Goal: Transaction & Acquisition: Purchase product/service

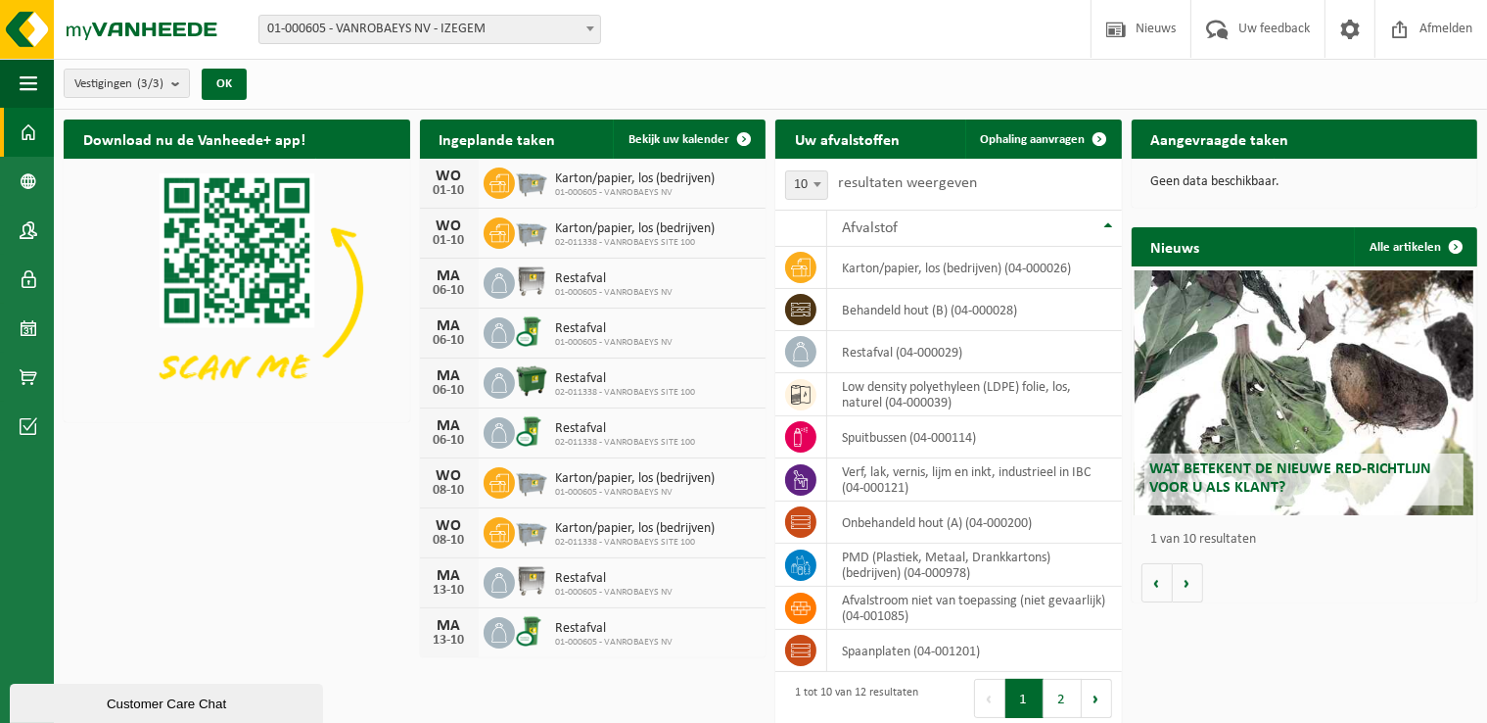
click at [693, 80] on div "Vestigingen (3/3) Alles selecteren Alles deselecteren Actieve selecteren VANROB…" at bounding box center [770, 84] width 1433 height 51
click at [29, 139] on span at bounding box center [29, 132] width 18 height 49
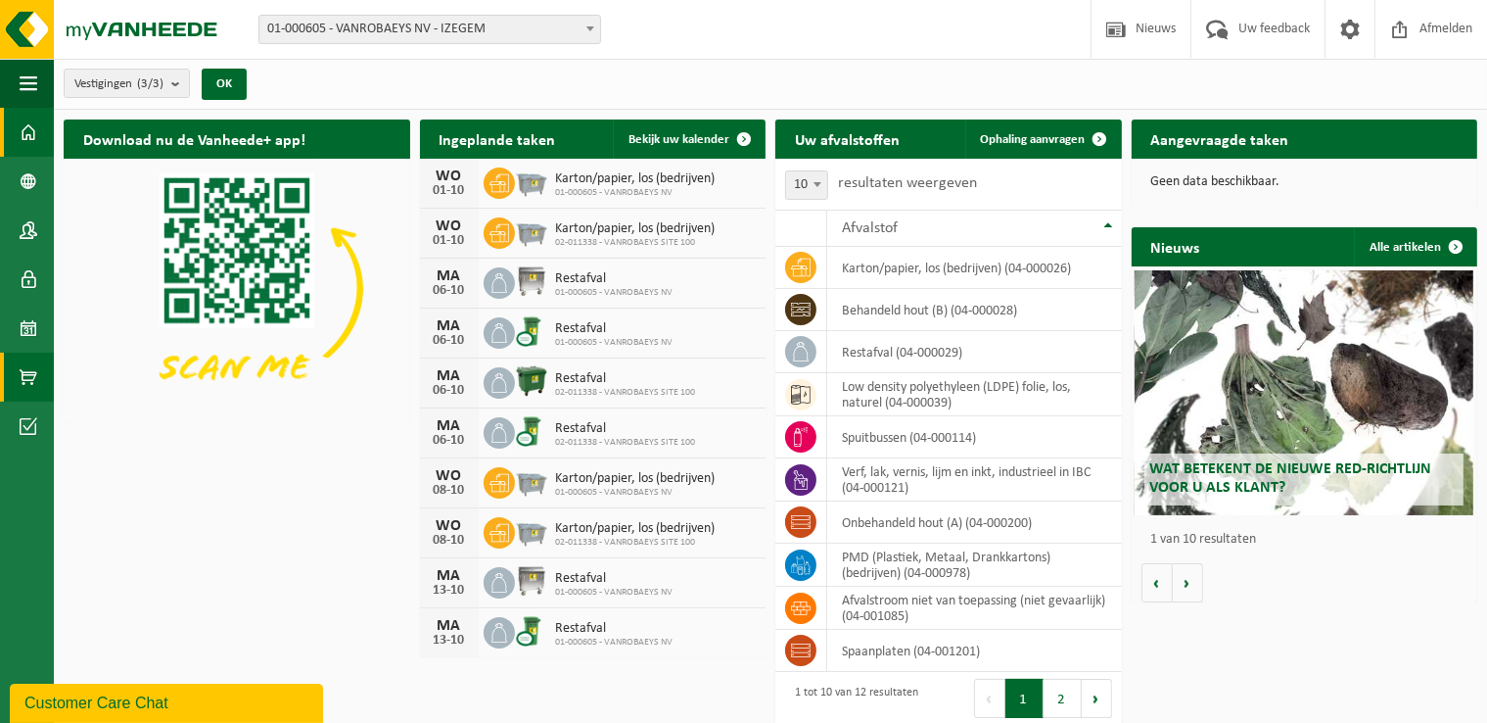
click at [26, 373] on span at bounding box center [29, 376] width 18 height 49
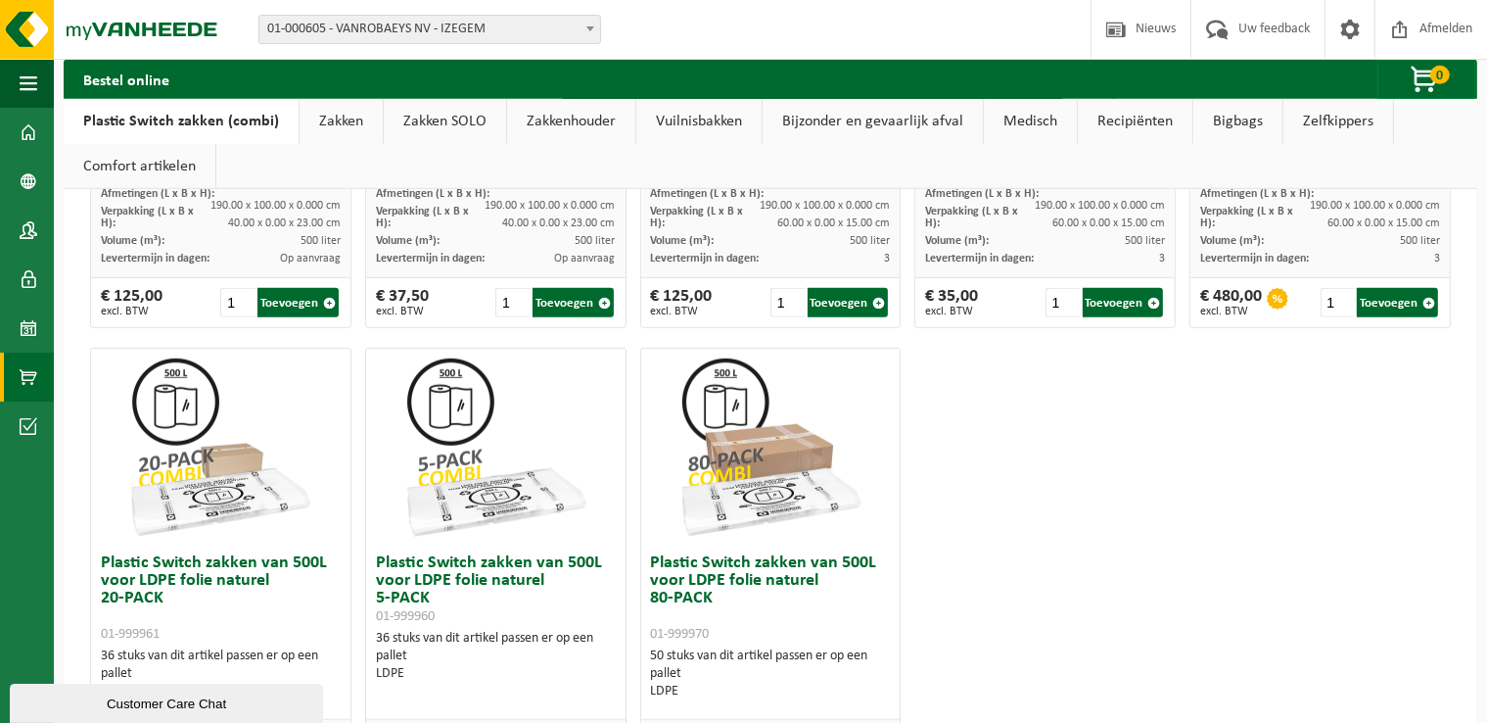
scroll to position [1245, 0]
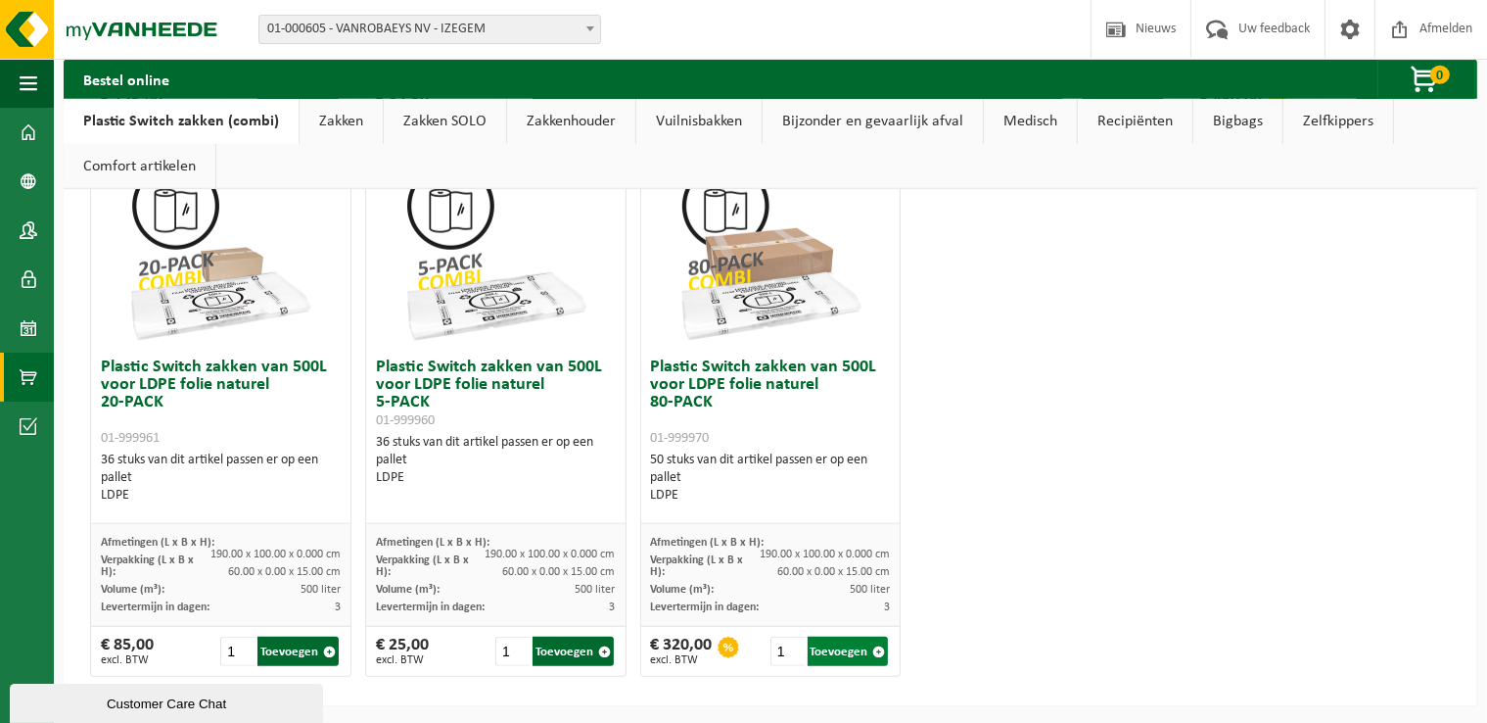
click at [838, 649] on button "Toevoegen" at bounding box center [848, 650] width 81 height 29
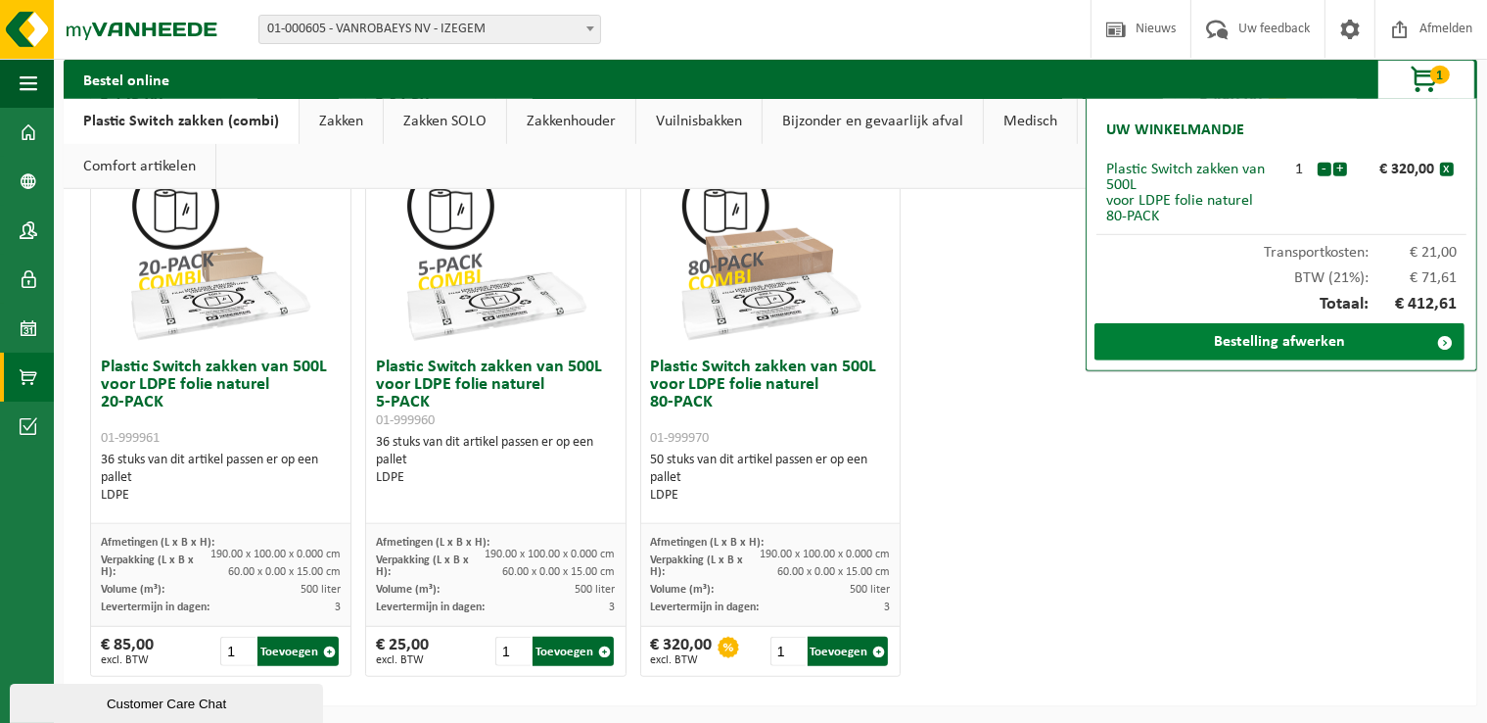
click at [1276, 342] on link "Bestelling afwerken" at bounding box center [1280, 341] width 370 height 37
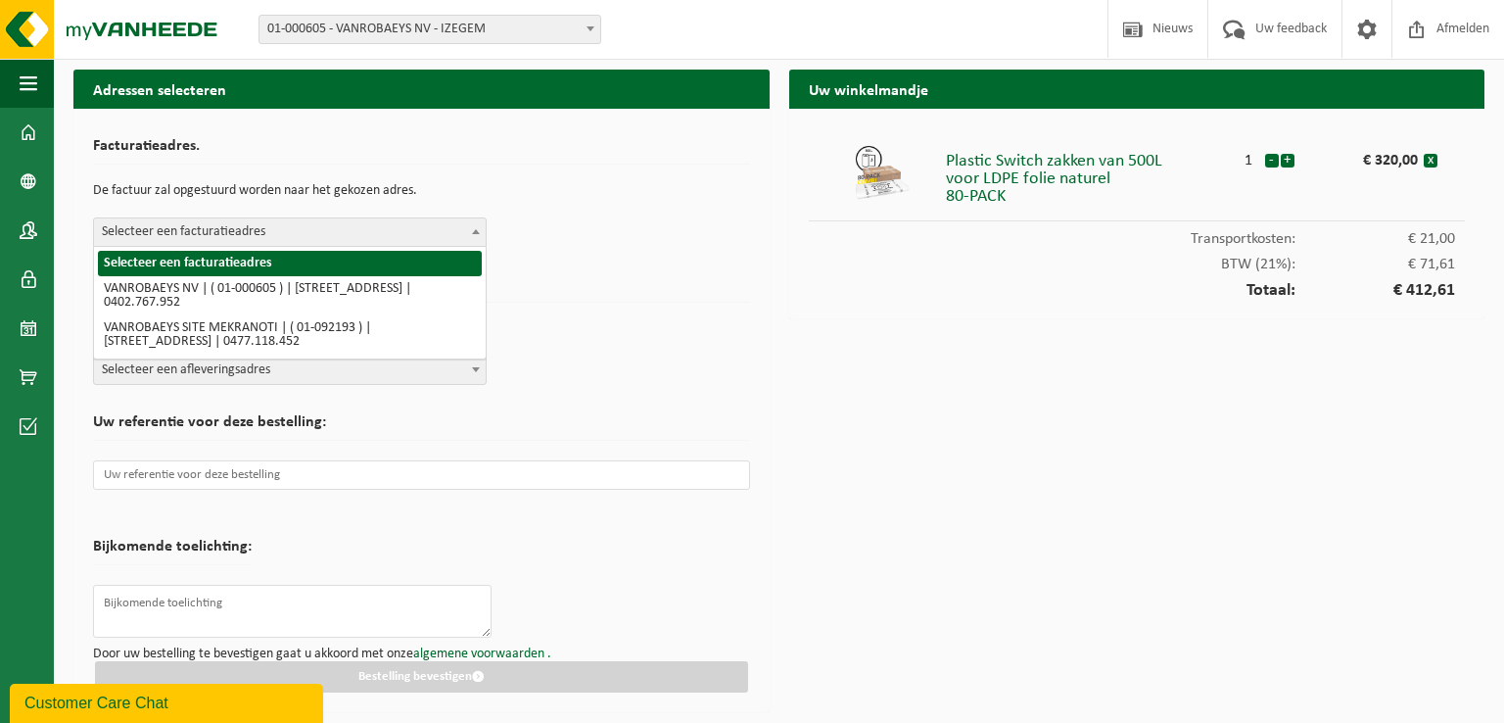
click at [469, 230] on span at bounding box center [476, 230] width 20 height 25
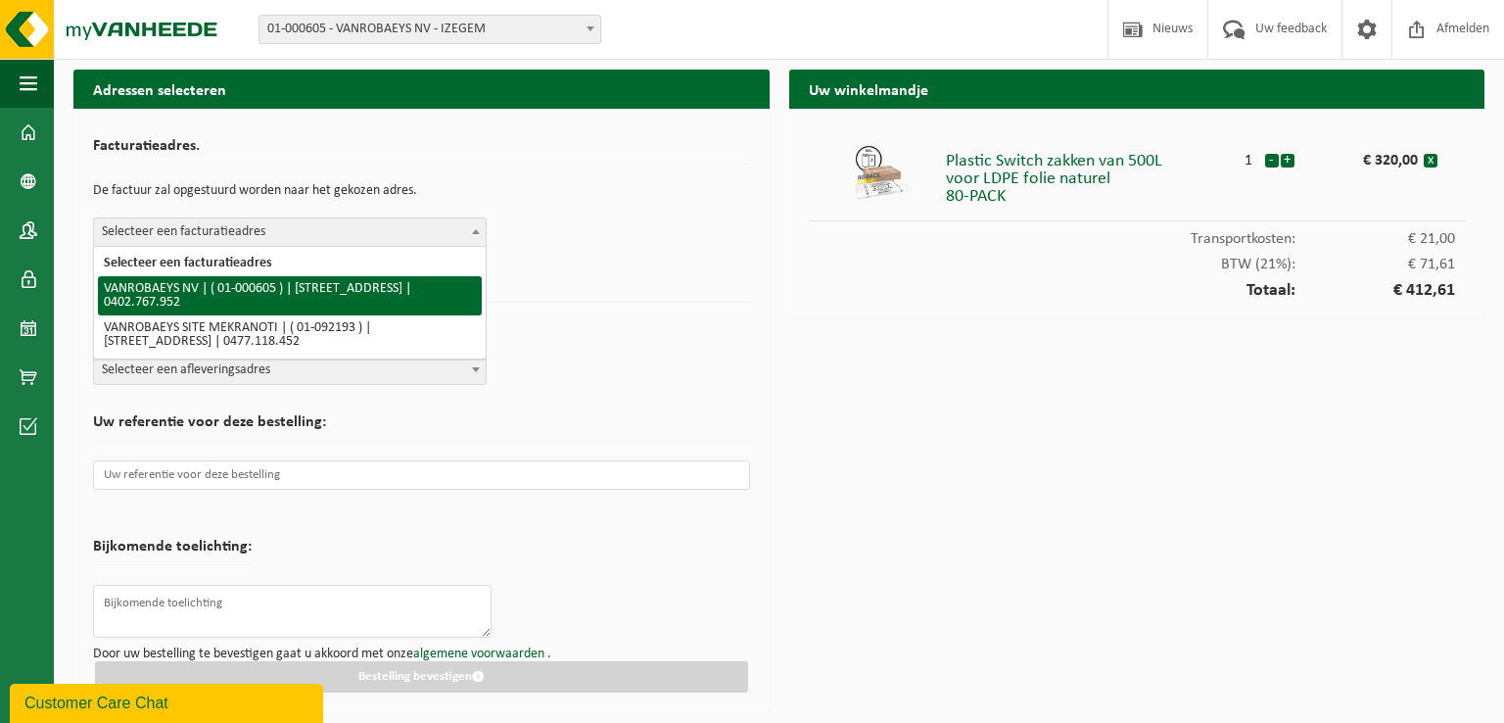
select select "73"
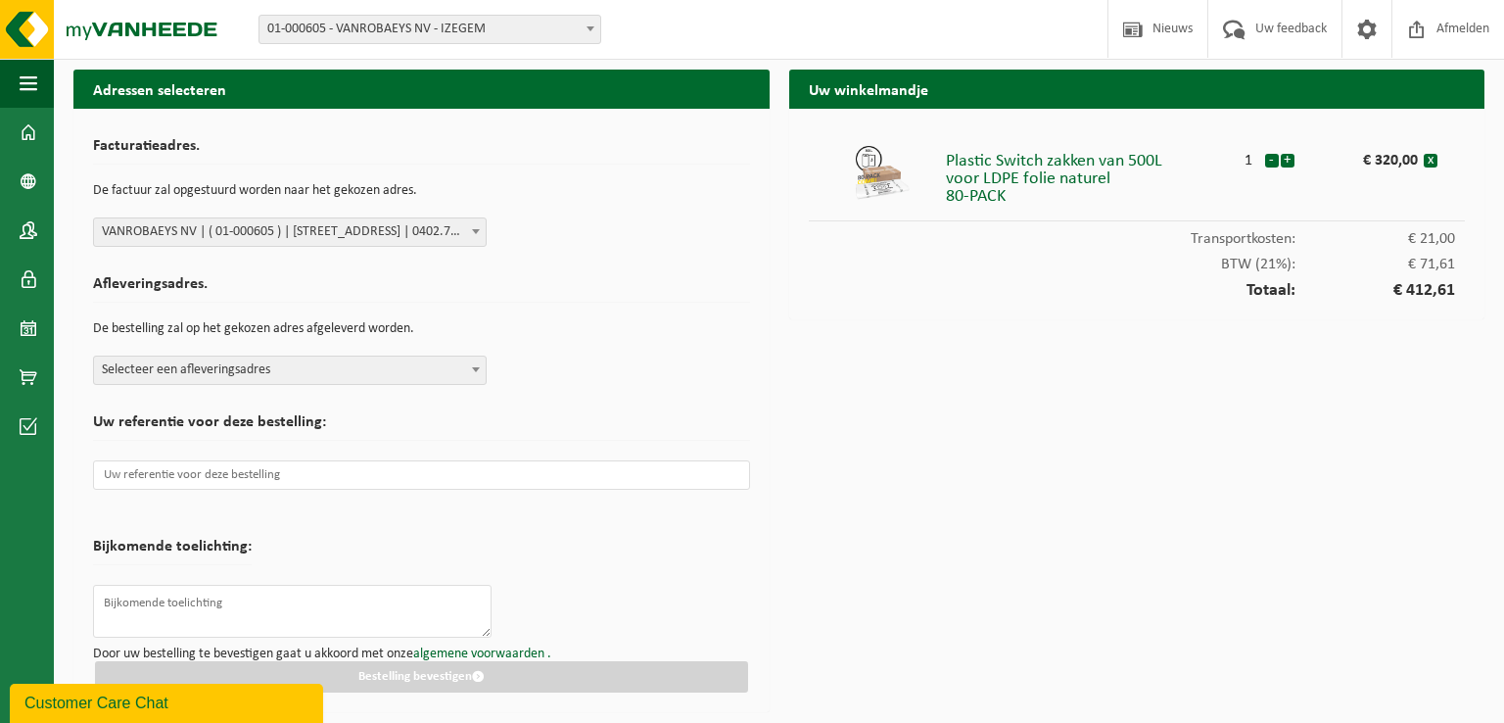
click at [477, 365] on span at bounding box center [476, 368] width 20 height 25
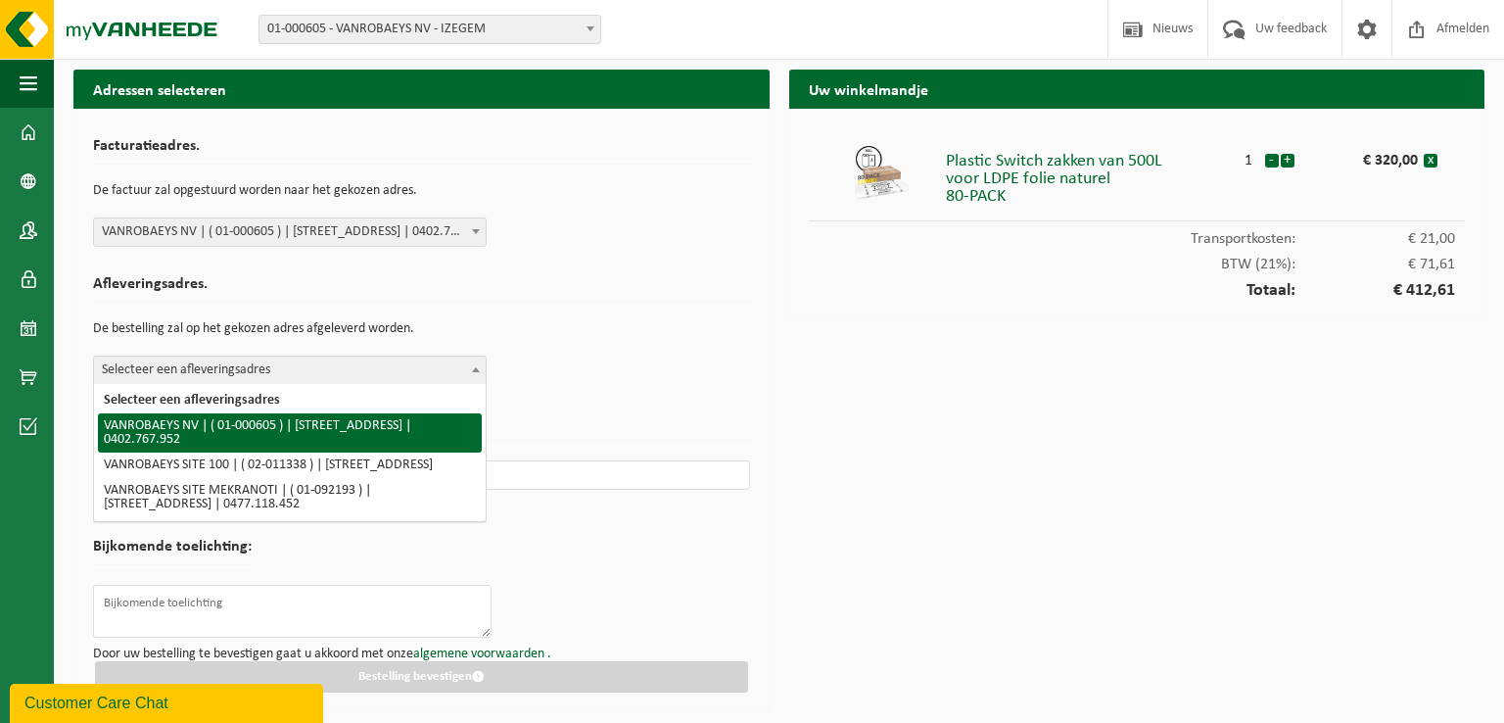
select select "73"
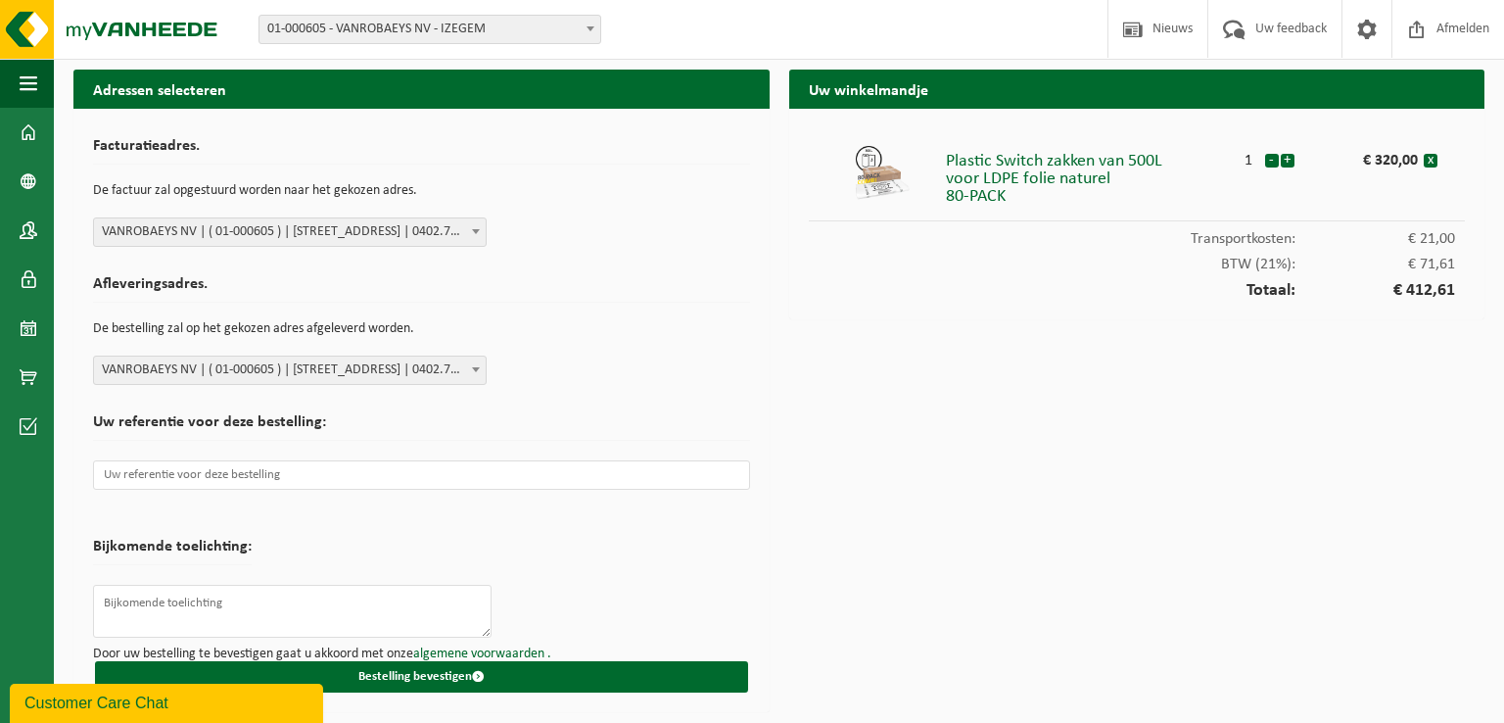
click at [660, 530] on form "Facturatieadres. De factuur zal opgestuurd worden naar het gekozen adres. Selec…" at bounding box center [421, 410] width 657 height 564
click at [687, 525] on form "Facturatieadres. De factuur zal opgestuurd worden naar het gekozen adres. Selec…" at bounding box center [421, 410] width 657 height 564
click at [1003, 440] on div "Uw winkelmandje Plastic Switch zakken van 500L voor LDPE folie naturel 80-PACK …" at bounding box center [1137, 396] width 716 height 652
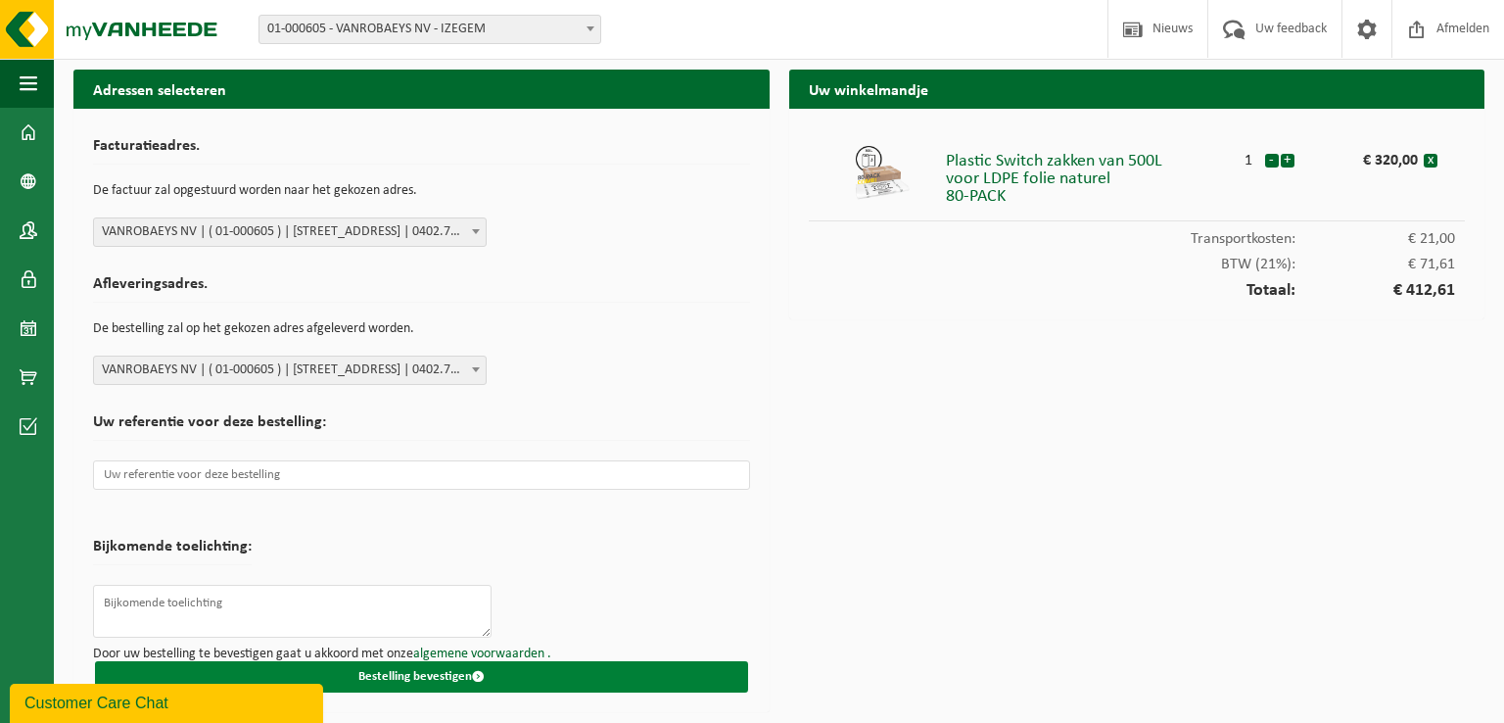
click at [434, 664] on button "Bestelling bevestigen" at bounding box center [421, 676] width 653 height 31
